Goal: Transaction & Acquisition: Purchase product/service

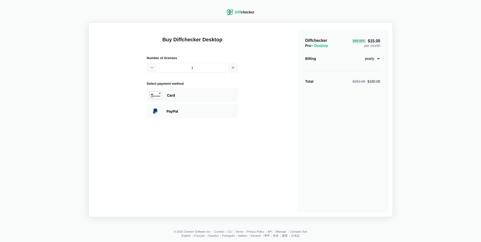
click at [374, 57] on select "monthly yearly" at bounding box center [369, 58] width 22 height 9
select select "desktop-monthly-21"
click at [358, 54] on select "monthly yearly" at bounding box center [369, 58] width 22 height 9
click at [180, 113] on div "PayPal" at bounding box center [201, 111] width 69 height 5
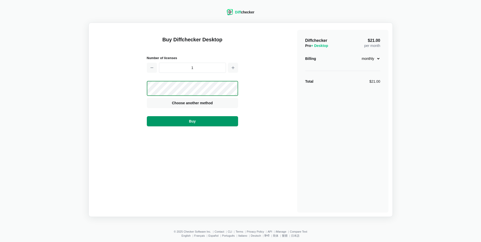
click at [195, 121] on span "Buy" at bounding box center [192, 121] width 9 height 5
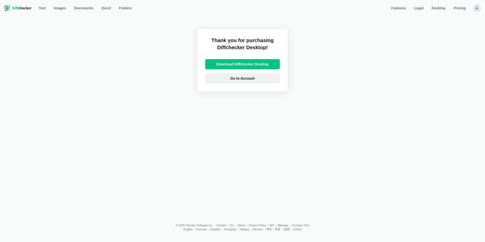
click at [237, 80] on span "Go to Account" at bounding box center [242, 78] width 26 height 5
